Goal: Find specific page/section: Find specific page/section

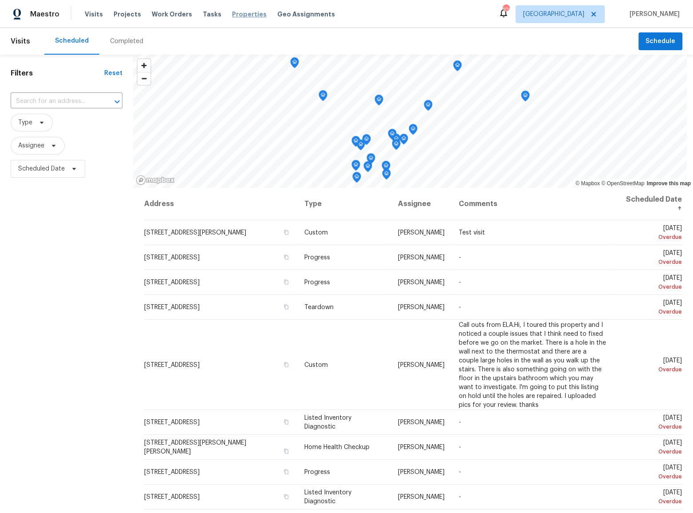
click at [232, 12] on span "Properties" at bounding box center [249, 14] width 35 height 9
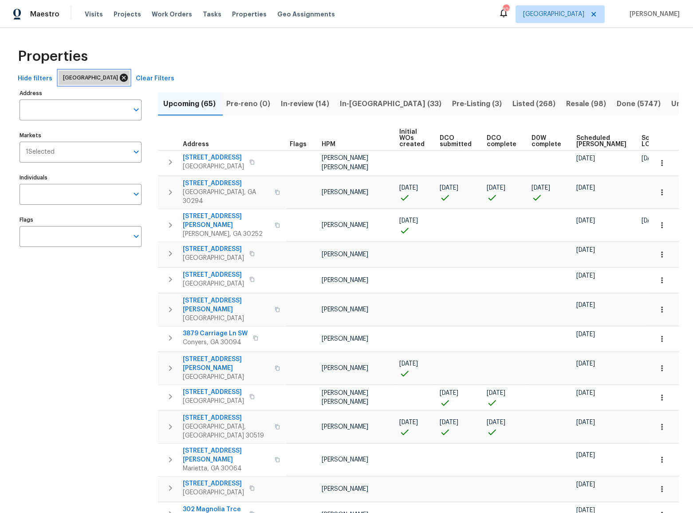
click at [120, 77] on icon at bounding box center [124, 78] width 8 height 8
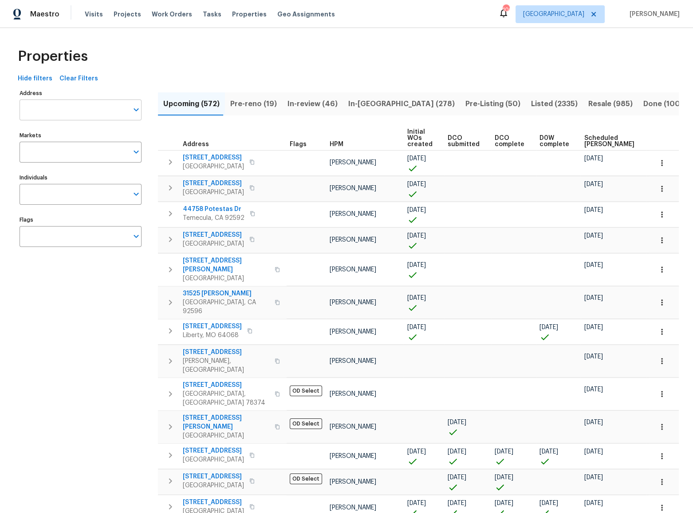
click at [66, 111] on input "Address" at bounding box center [74, 109] width 109 height 21
drag, startPoint x: 66, startPoint y: 111, endPoint x: 4, endPoint y: 111, distance: 61.7
click at [4, 111] on div "Properties Hide filters Clear Filters Address 2424 flint Address Markets Market…" at bounding box center [346, 472] width 693 height 888
type input "2424 flint"
click at [316, 87] on div "Upcoming (572) Pre-reno (19) In-review (46) In-reno (278) Pre-Listing (50) List…" at bounding box center [418, 495] width 521 height 816
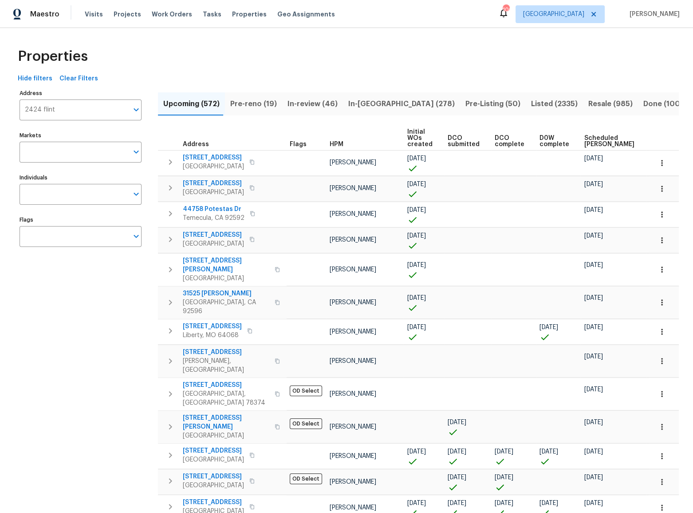
click at [95, 19] on div "Visits Projects Work Orders Tasks Properties Geo Assignments" at bounding box center [215, 14] width 261 height 18
click at [94, 13] on span "Visits" at bounding box center [94, 14] width 18 height 9
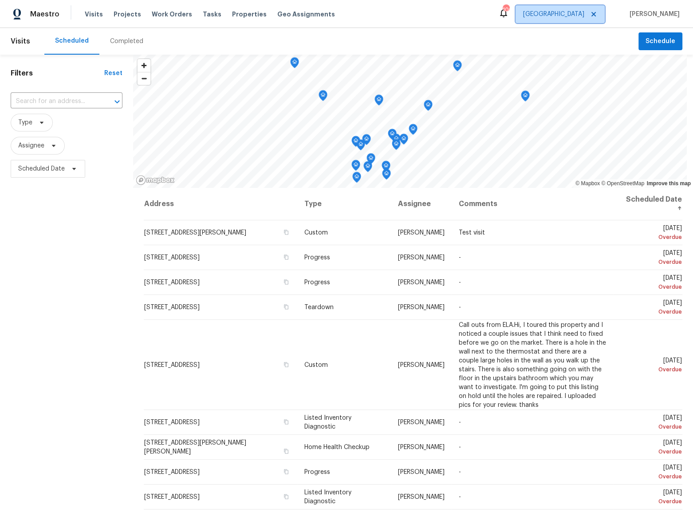
click at [584, 18] on span "[GEOGRAPHIC_DATA]" at bounding box center [553, 14] width 61 height 9
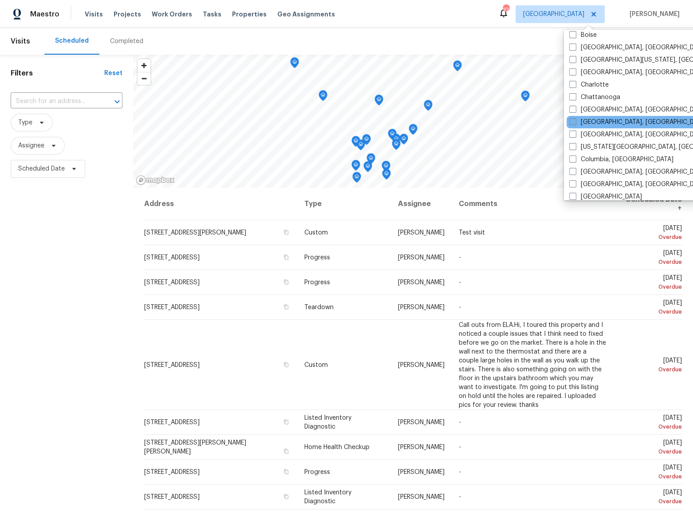
scroll to position [80, 0]
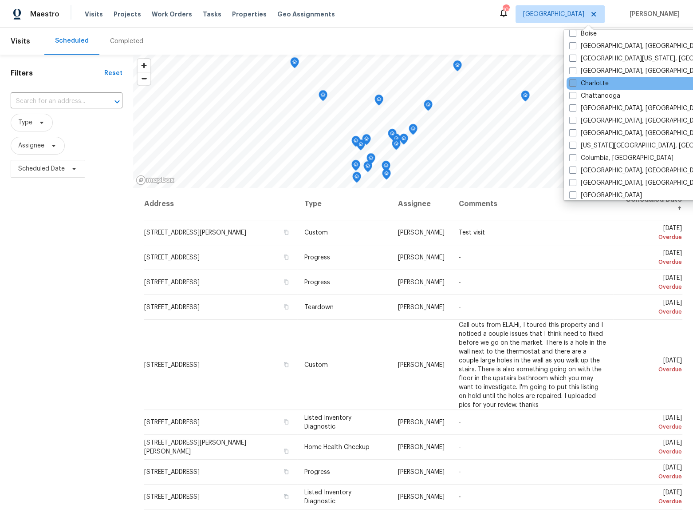
click at [600, 85] on label "Charlotte" at bounding box center [588, 83] width 39 height 9
click at [575, 85] on input "Charlotte" at bounding box center [572, 82] width 6 height 6
checkbox input "true"
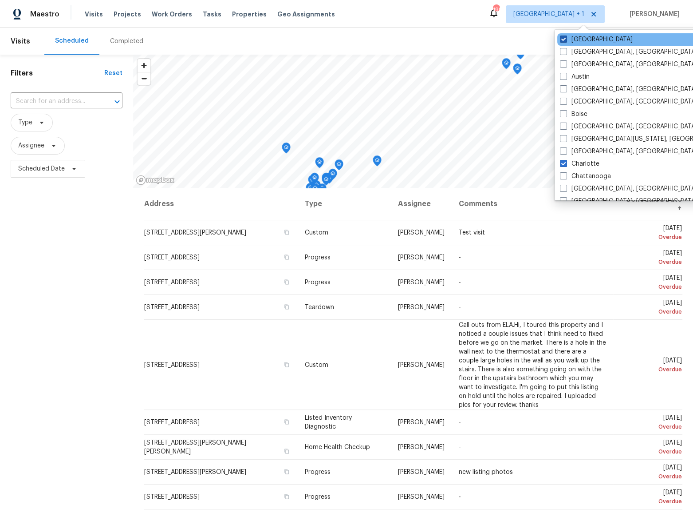
click at [583, 40] on label "[GEOGRAPHIC_DATA]" at bounding box center [596, 39] width 73 height 9
click at [566, 40] on input "[GEOGRAPHIC_DATA]" at bounding box center [563, 38] width 6 height 6
checkbox input "false"
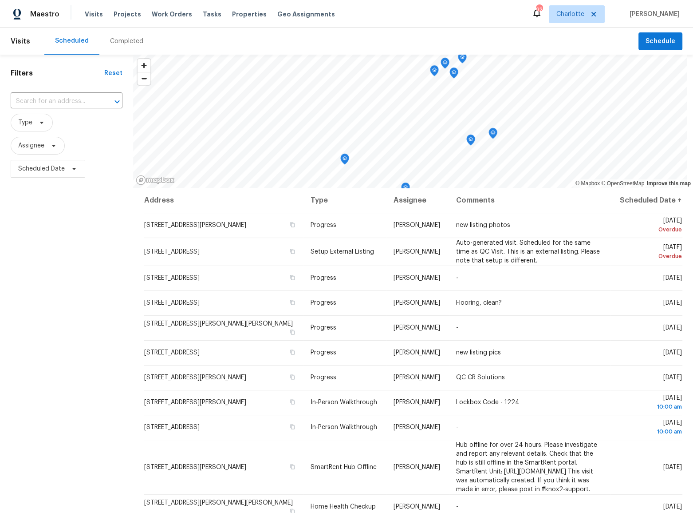
click at [88, 258] on div "Filters Reset ​ Type Assignee Scheduled Date" at bounding box center [66, 326] width 133 height 543
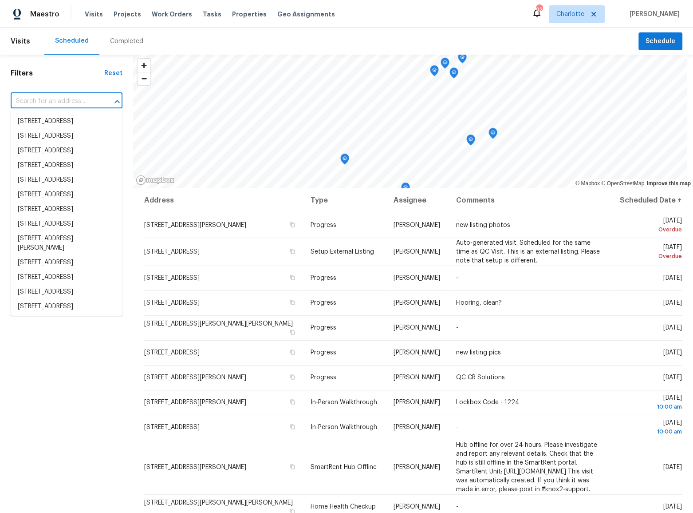
click at [43, 103] on input "text" at bounding box center [54, 102] width 87 height 14
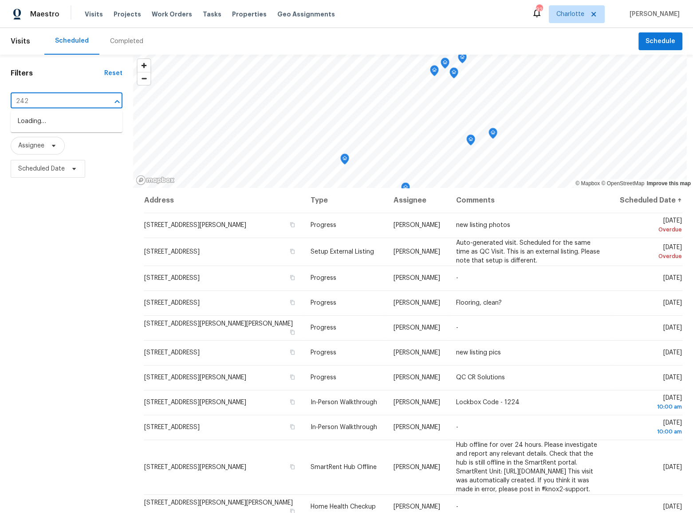
type input "2424"
click at [72, 158] on li "[STREET_ADDRESS]" at bounding box center [67, 150] width 112 height 15
